Goal: Check status: Check status

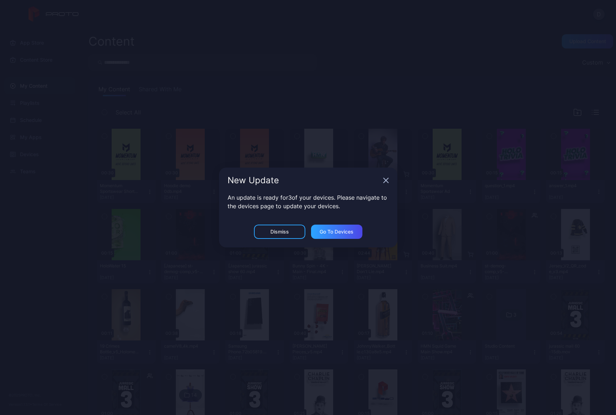
click at [386, 178] on icon "button" at bounding box center [386, 181] width 6 height 6
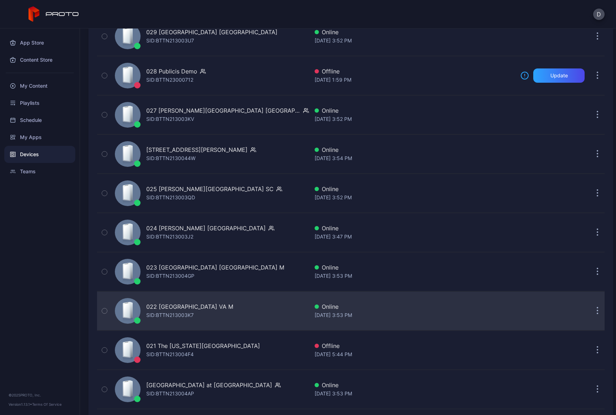
scroll to position [919, 0]
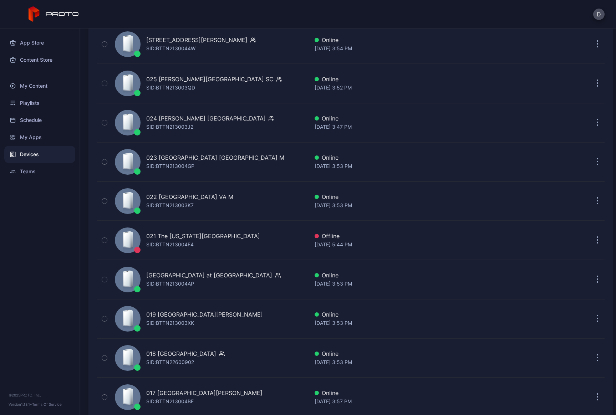
click at [30, 156] on div "Devices" at bounding box center [39, 154] width 71 height 17
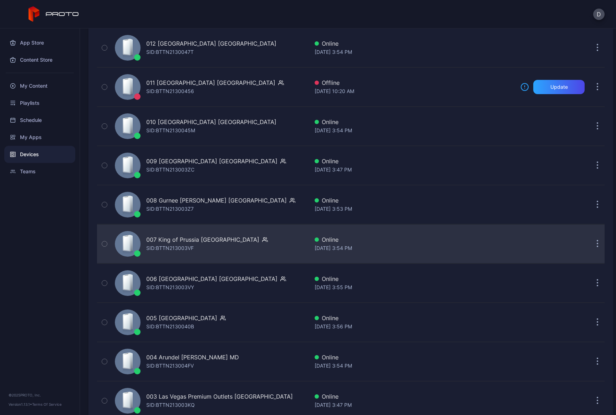
scroll to position [1603, 0]
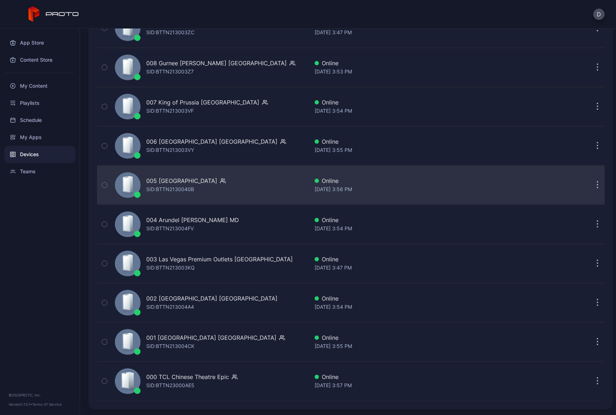
click at [240, 187] on div "005 [GEOGRAPHIC_DATA] SID: BTTN2130040B" at bounding box center [210, 185] width 197 height 36
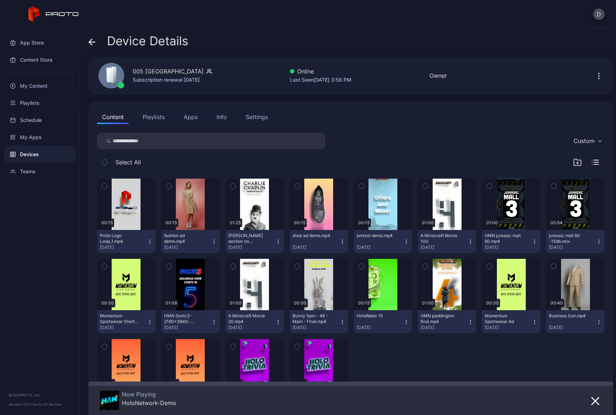
click at [157, 118] on button "Playlists" at bounding box center [154, 117] width 32 height 14
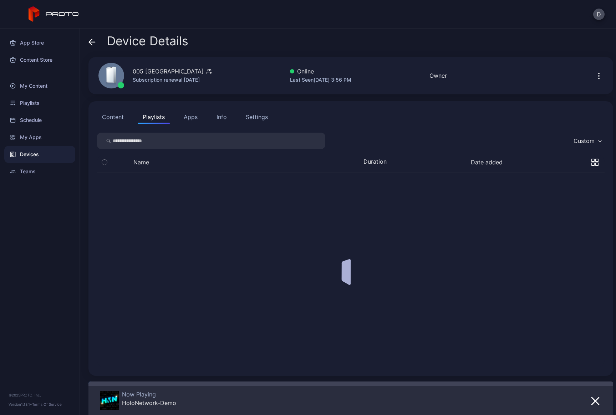
click at [189, 117] on button "Apps" at bounding box center [191, 117] width 24 height 14
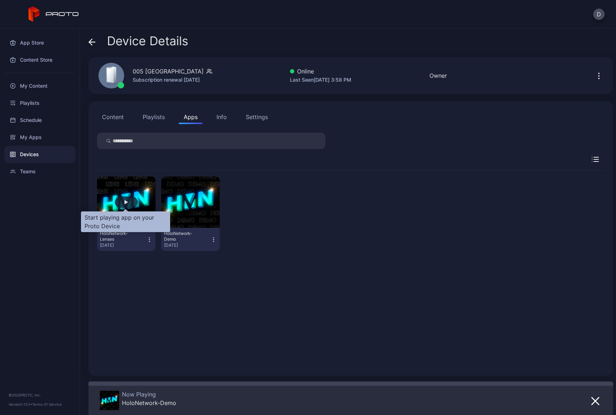
click at [126, 202] on div "button" at bounding box center [127, 202] width 4 height 4
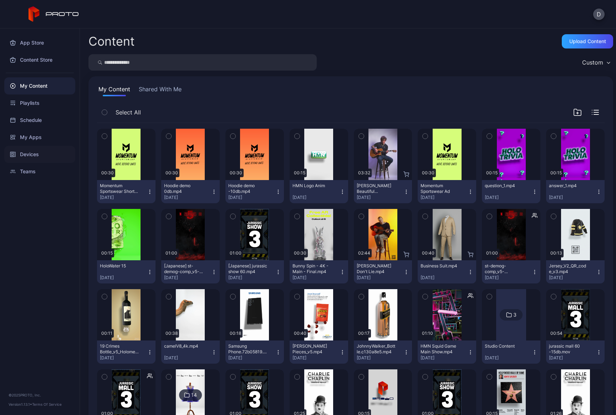
click at [42, 155] on div "Devices" at bounding box center [39, 154] width 71 height 17
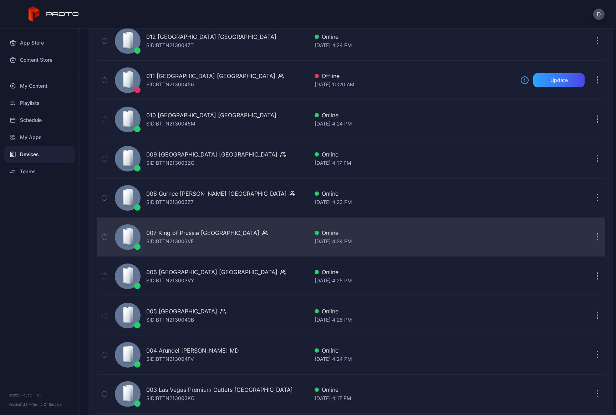
scroll to position [1603, 0]
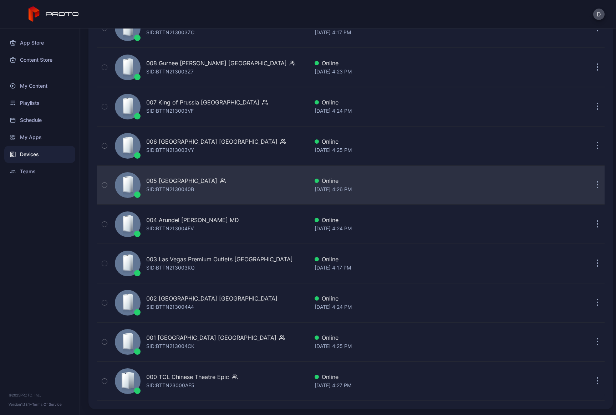
click at [235, 184] on div "005 [GEOGRAPHIC_DATA] SID: BTTN2130040B" at bounding box center [210, 185] width 197 height 36
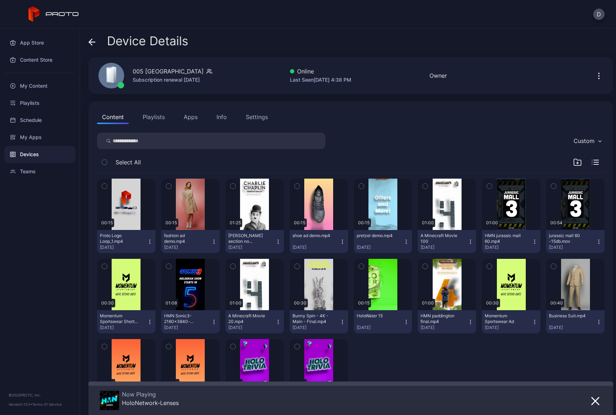
click at [161, 118] on button "Playlists" at bounding box center [154, 117] width 32 height 14
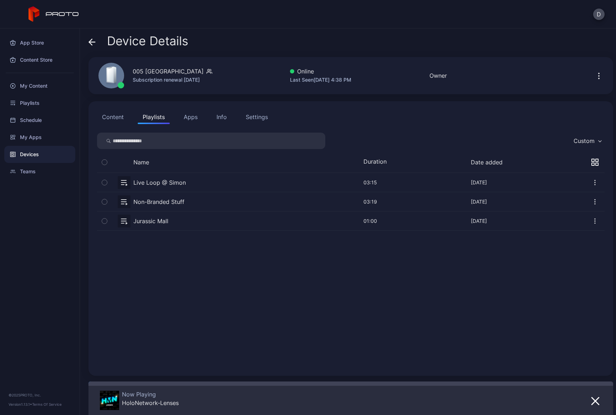
click at [119, 120] on button "Content" at bounding box center [113, 117] width 32 height 14
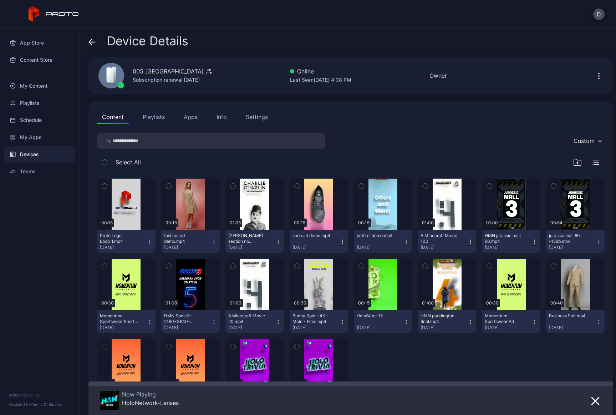
click at [388, 17] on div "D" at bounding box center [308, 14] width 616 height 29
click at [187, 120] on button "Apps" at bounding box center [191, 117] width 24 height 14
